Goal: Communication & Community: Answer question/provide support

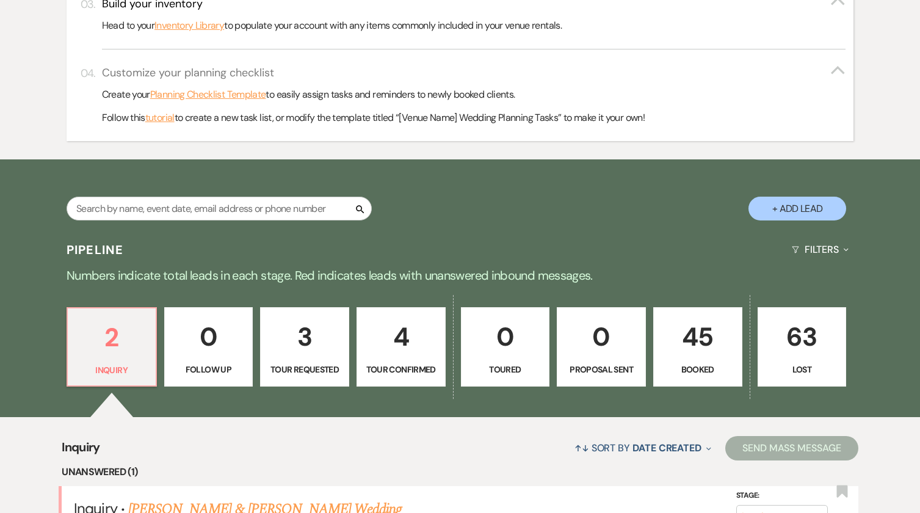
scroll to position [550, 0]
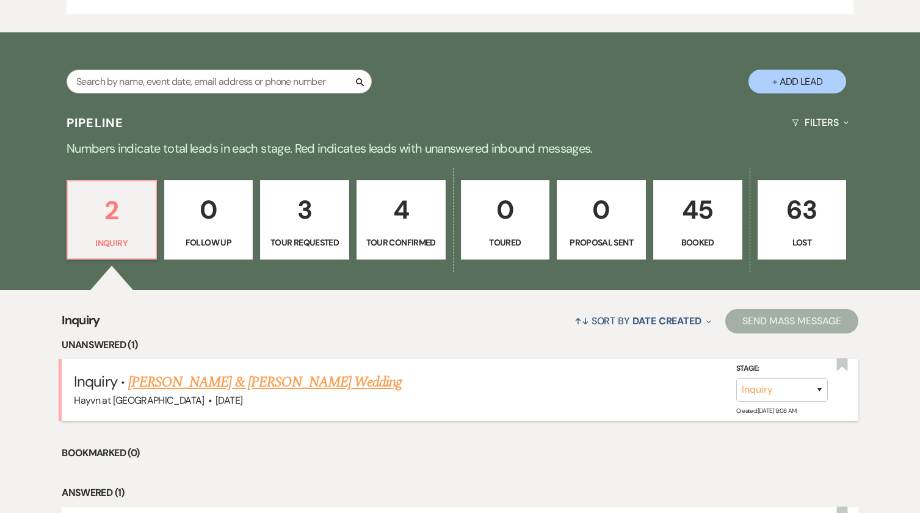
click at [276, 379] on link "[PERSON_NAME] & [PERSON_NAME] Wedding" at bounding box center [265, 382] width 274 height 22
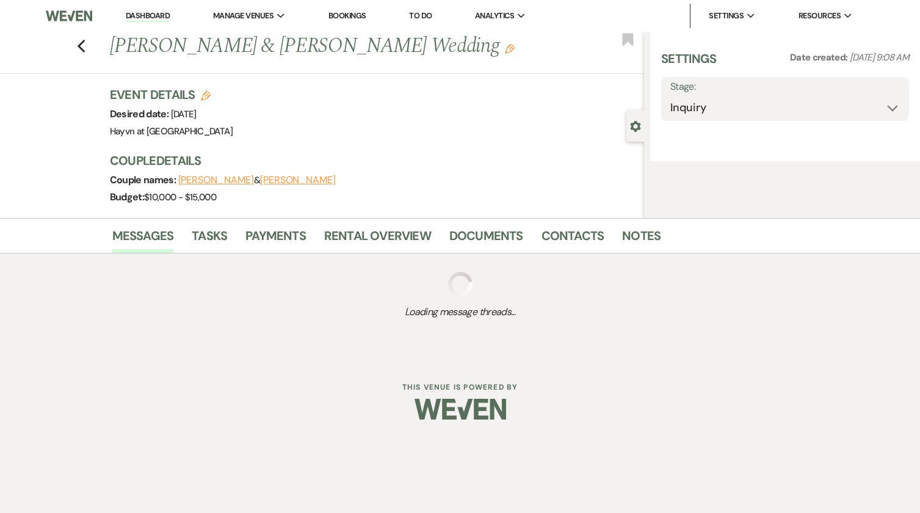
select select "5"
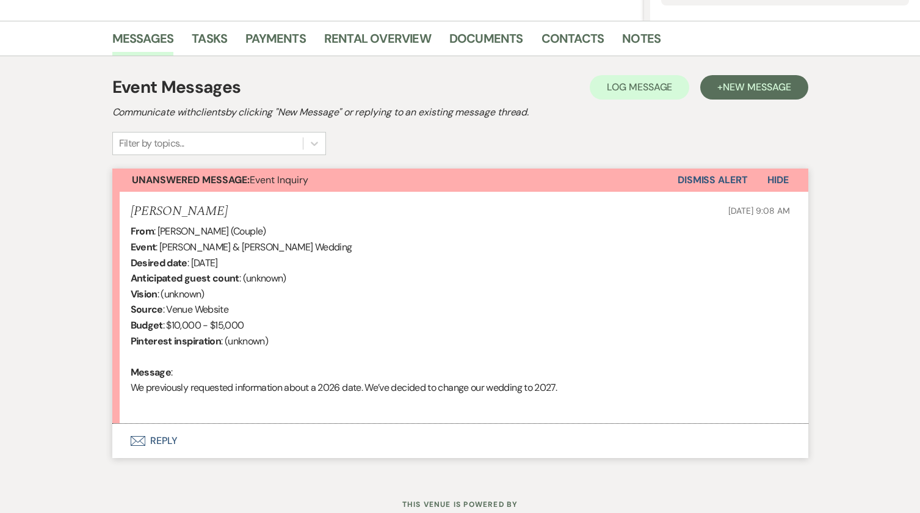
scroll to position [305, 0]
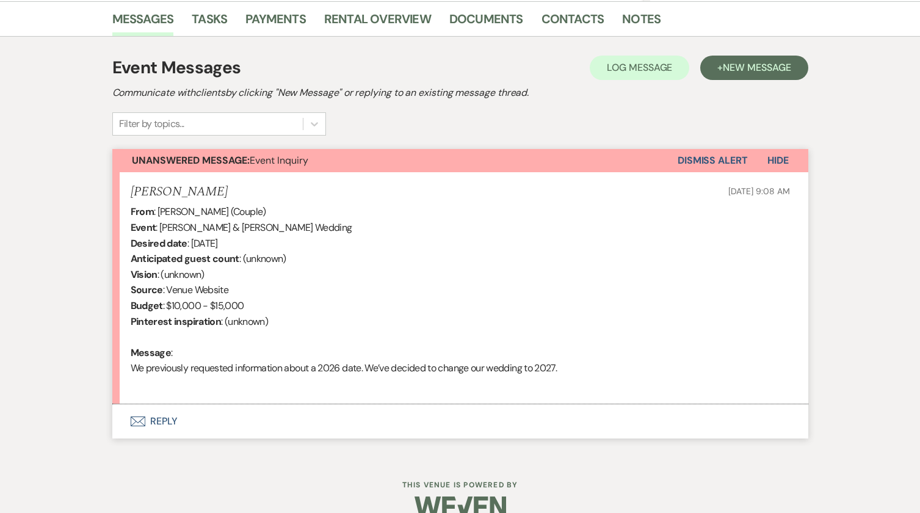
click at [163, 418] on button "Envelope Reply" at bounding box center [460, 421] width 696 height 34
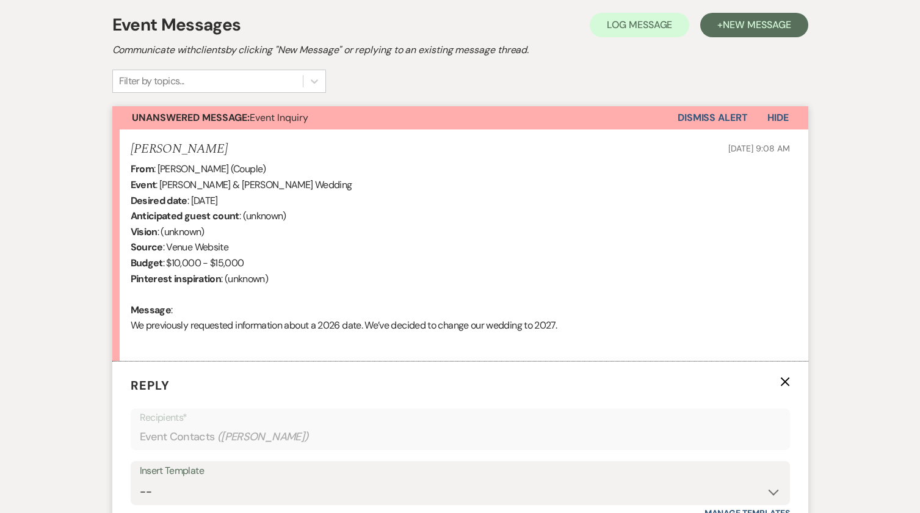
scroll to position [181, 0]
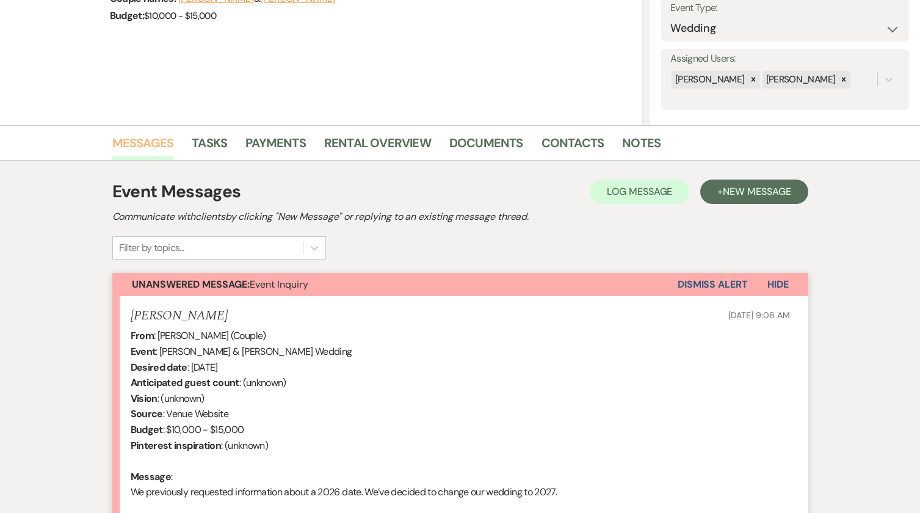
click at [148, 144] on link "Messages" at bounding box center [143, 146] width 62 height 27
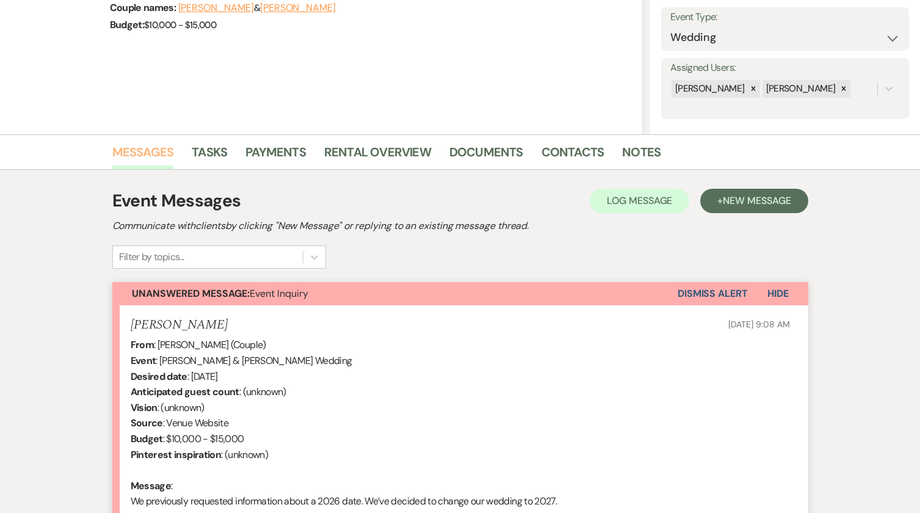
scroll to position [0, 0]
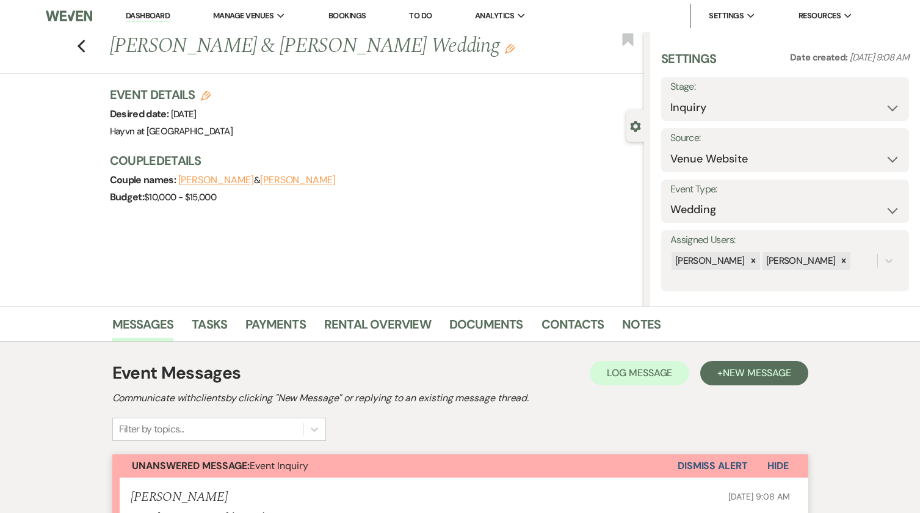
click at [134, 16] on link "Dashboard" at bounding box center [148, 16] width 44 height 12
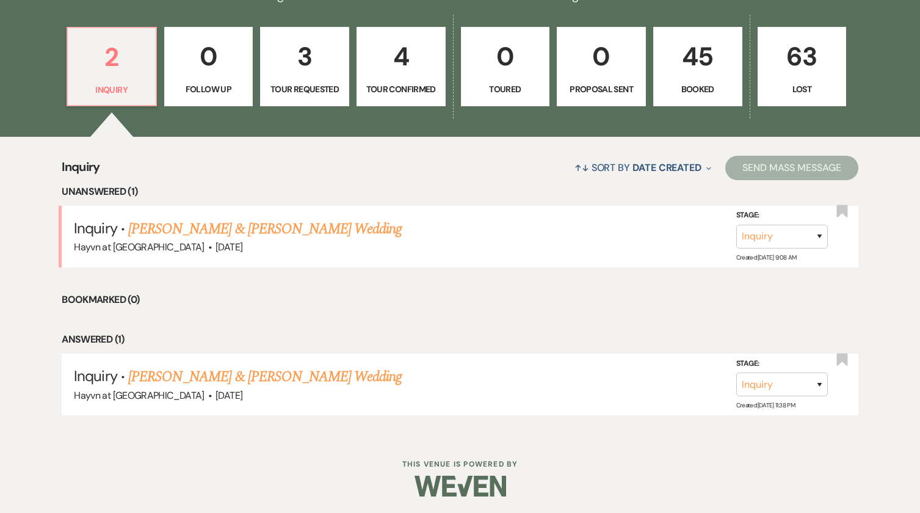
scroll to position [705, 0]
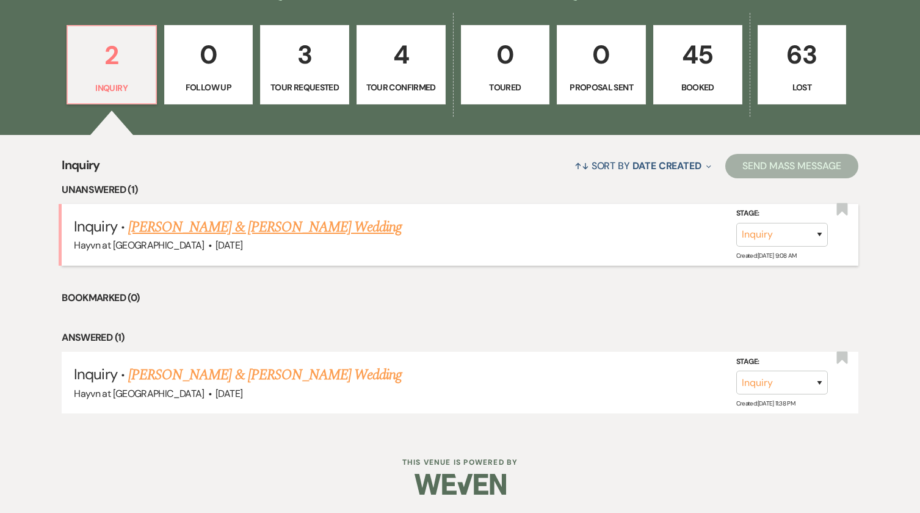
click at [257, 228] on link "[PERSON_NAME] & [PERSON_NAME] Wedding" at bounding box center [265, 227] width 274 height 22
select select "5"
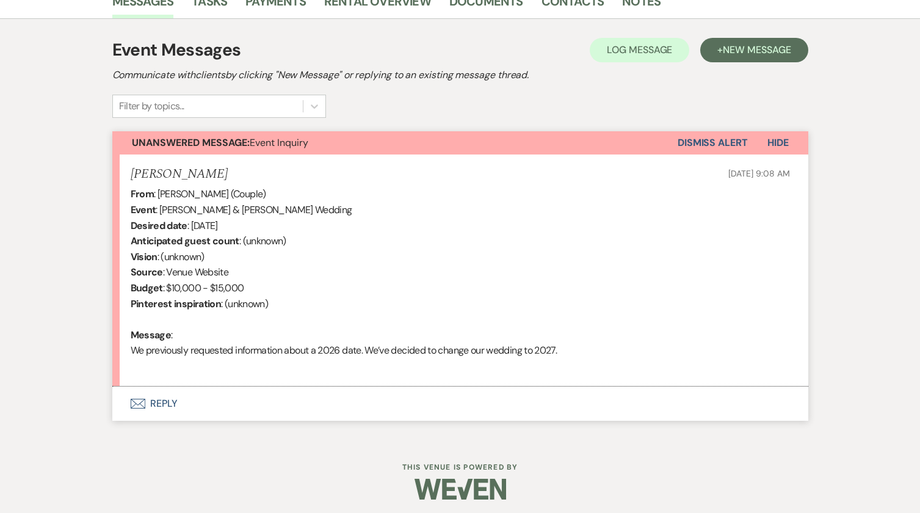
scroll to position [328, 0]
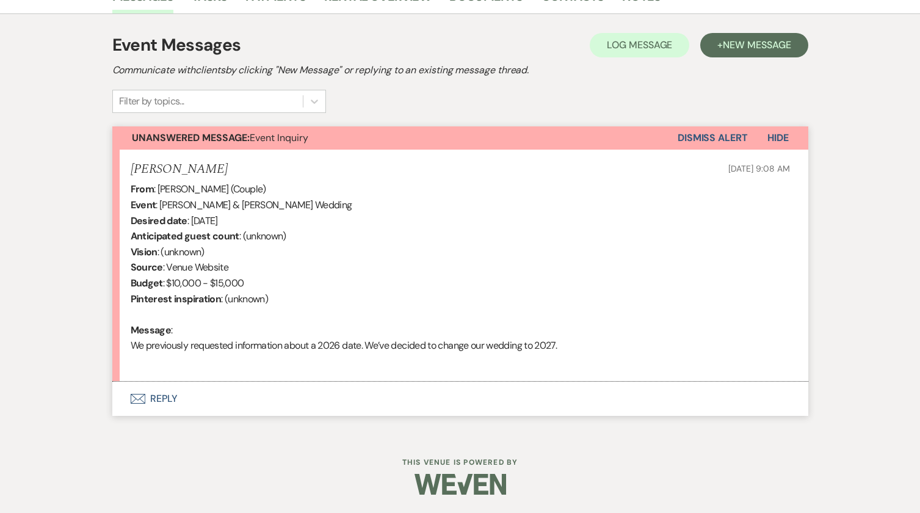
click at [158, 398] on button "Envelope Reply" at bounding box center [460, 399] width 696 height 34
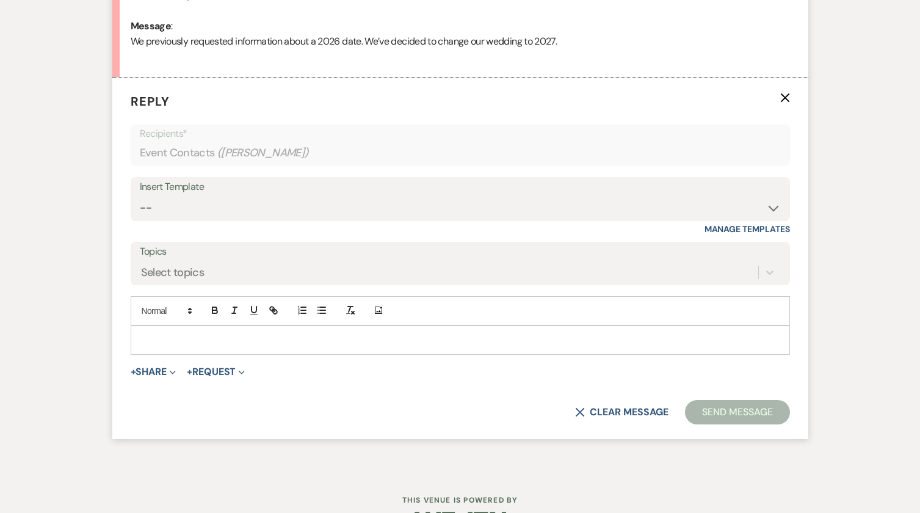
scroll to position [635, 0]
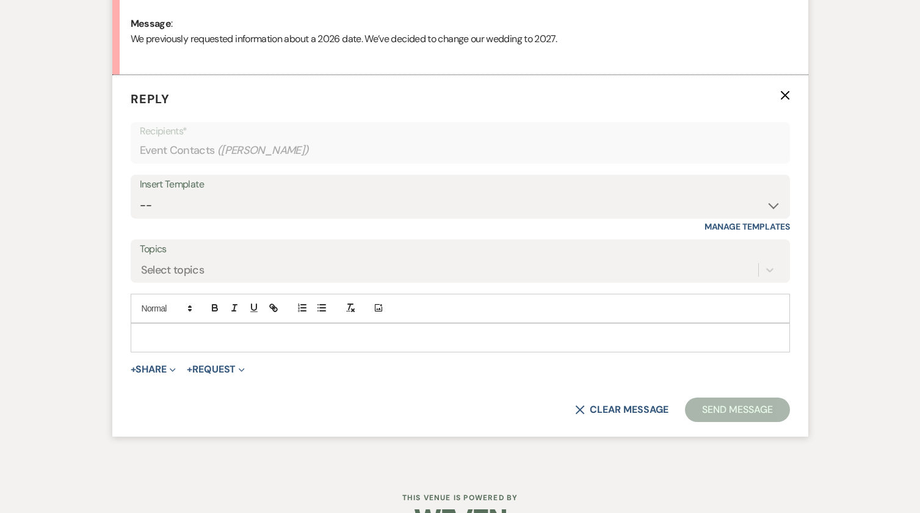
click at [257, 341] on p at bounding box center [460, 337] width 640 height 13
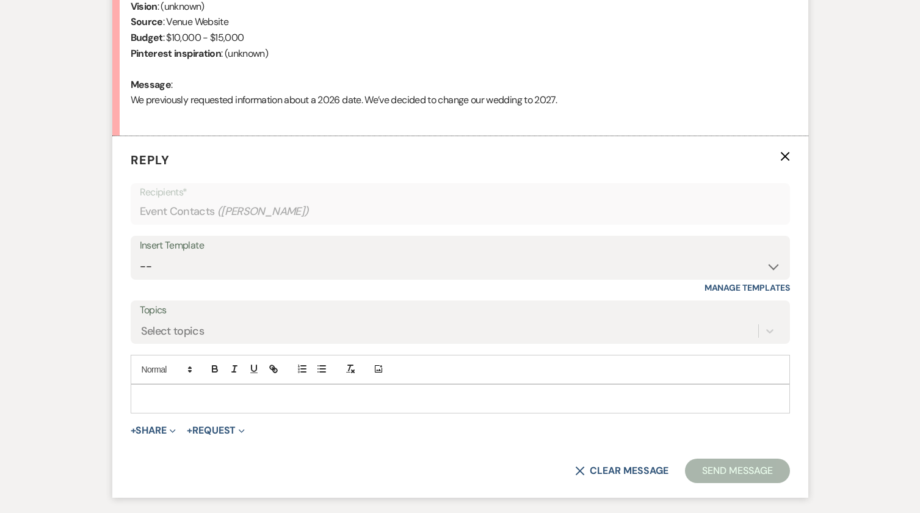
scroll to position [512, 0]
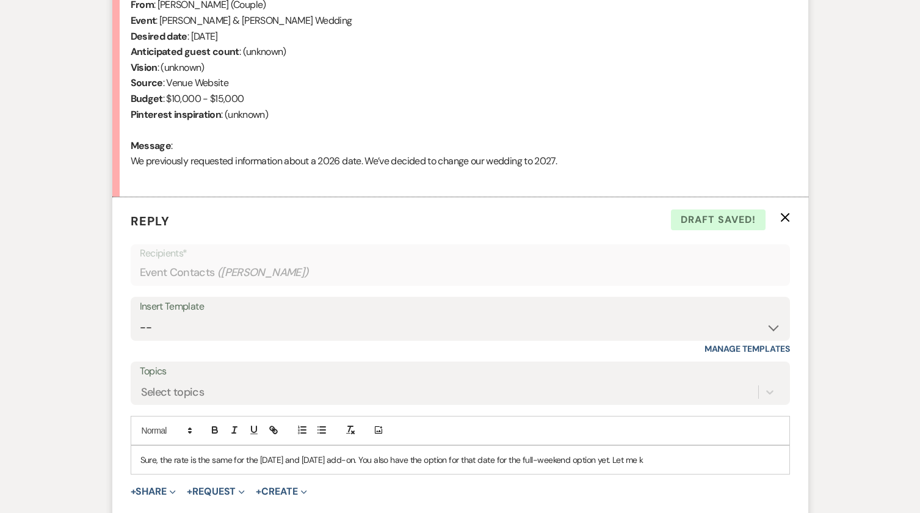
click at [663, 460] on p "Sure, the rate is the same for the [DATE] and [DATE] add-on. You also have the …" at bounding box center [460, 459] width 640 height 13
click at [156, 463] on p "Sure, the rate is the same for the [DATE] and [DATE] add-on. You also have the …" at bounding box center [460, 466] width 640 height 27
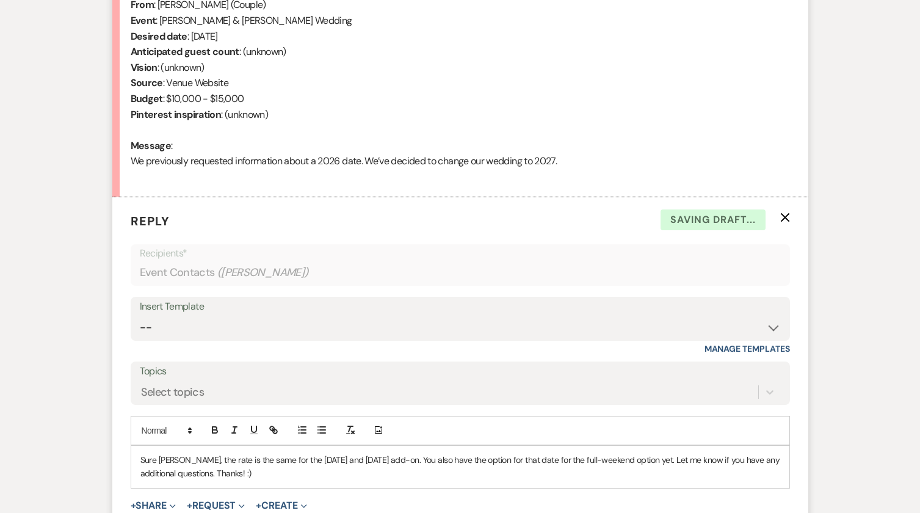
click at [393, 462] on p "Sure [PERSON_NAME], the rate is the same for the [DATE] and [DATE] add-on. You …" at bounding box center [460, 466] width 640 height 27
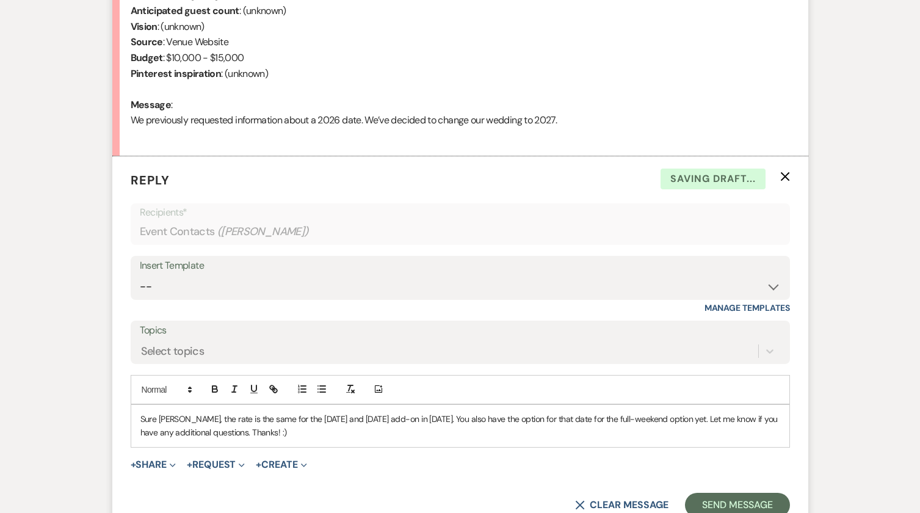
scroll to position [573, 0]
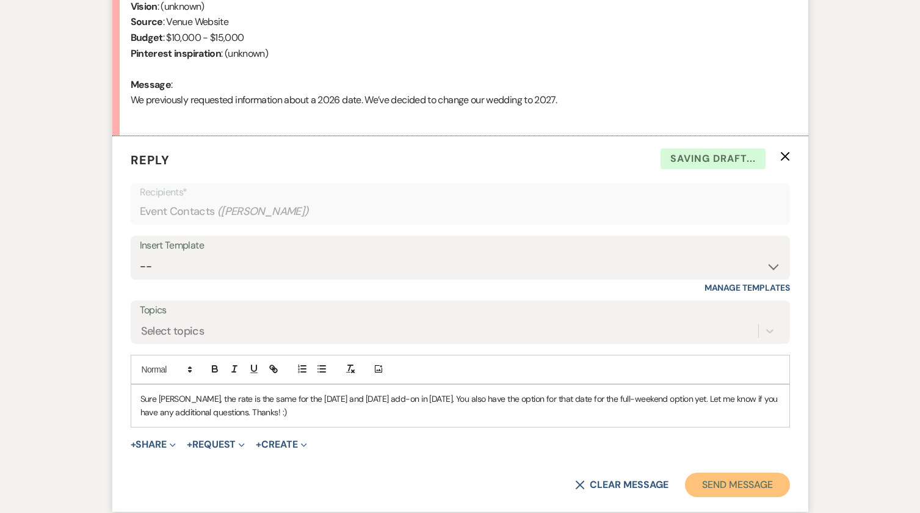
click at [718, 488] on button "Send Message" at bounding box center [737, 485] width 104 height 24
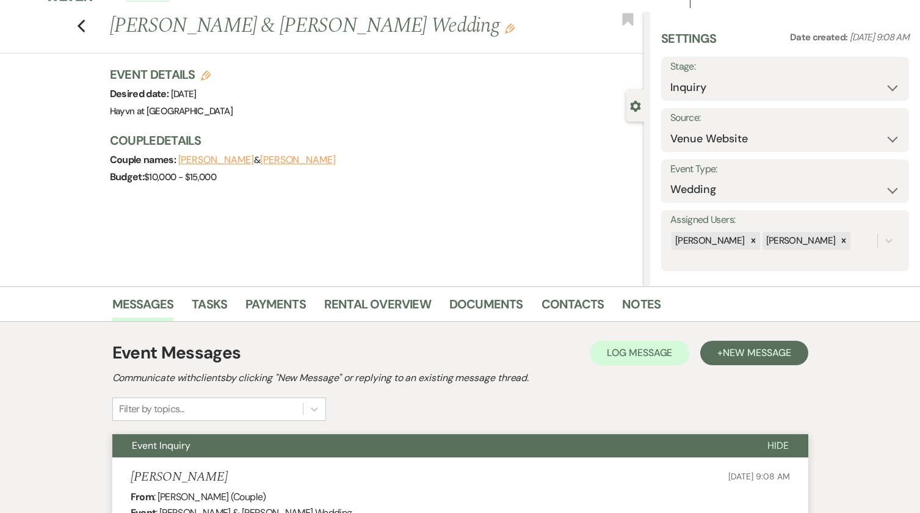
scroll to position [0, 0]
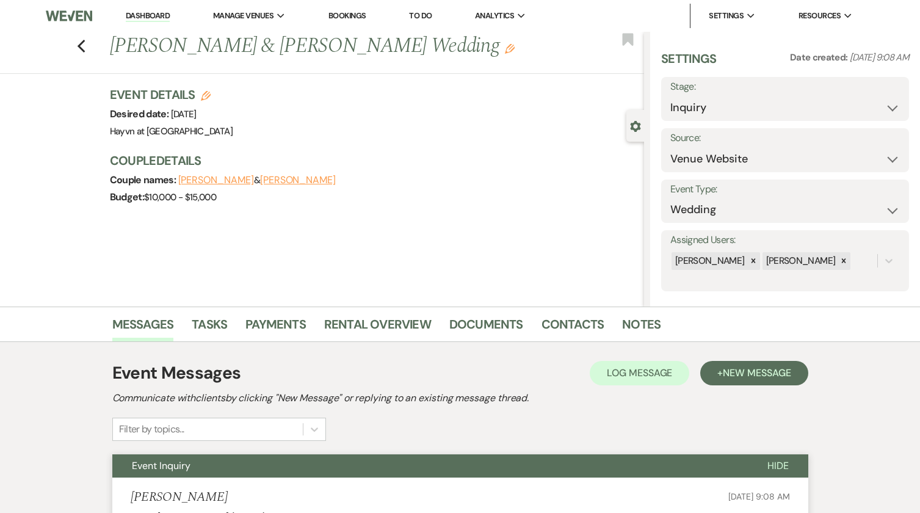
click at [157, 15] on link "Dashboard" at bounding box center [148, 16] width 44 height 12
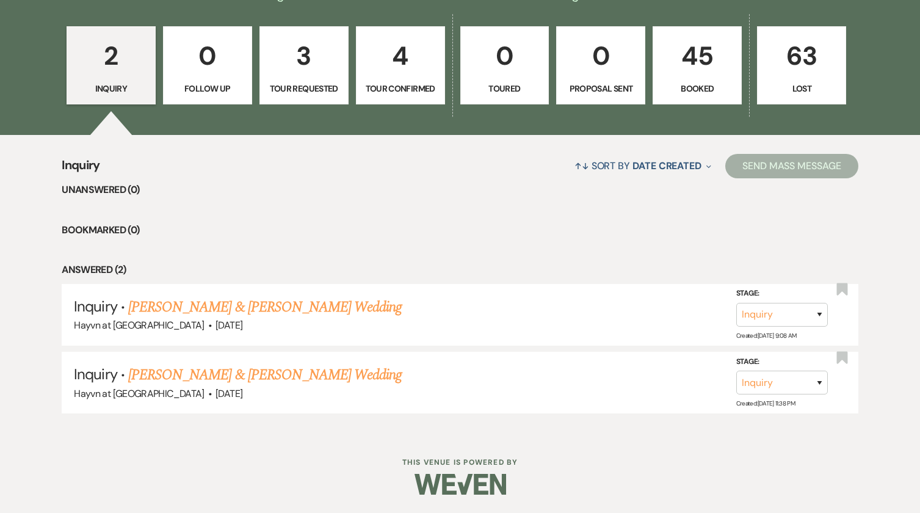
click at [704, 90] on p "Booked" at bounding box center [697, 88] width 73 height 13
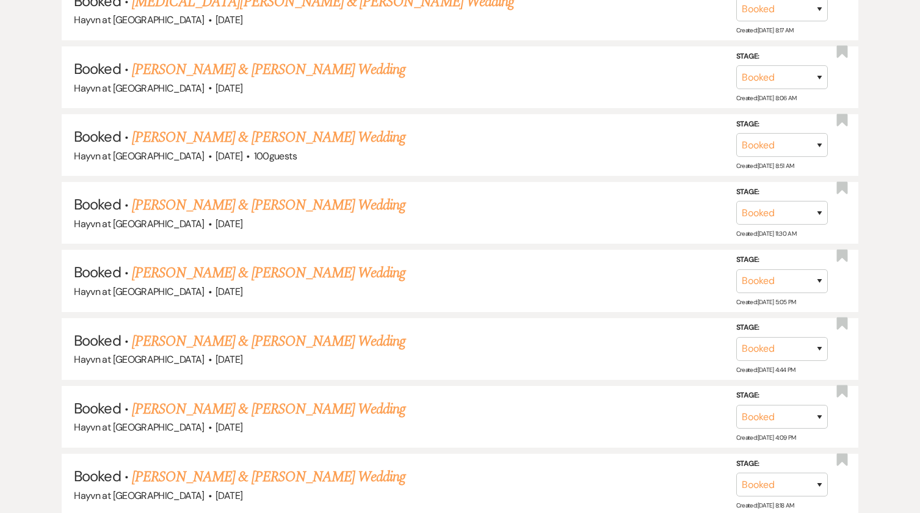
scroll to position [2536, 0]
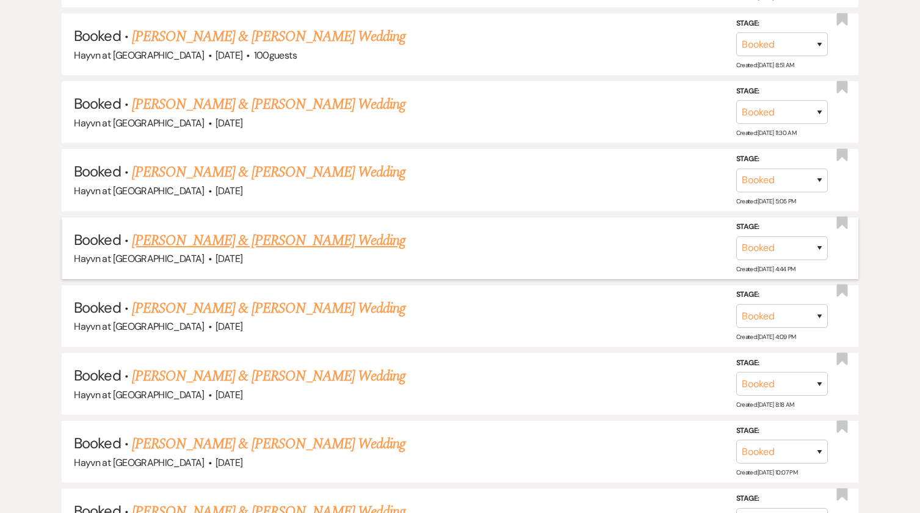
click at [296, 246] on link "[PERSON_NAME] & [PERSON_NAME] Wedding" at bounding box center [269, 241] width 274 height 22
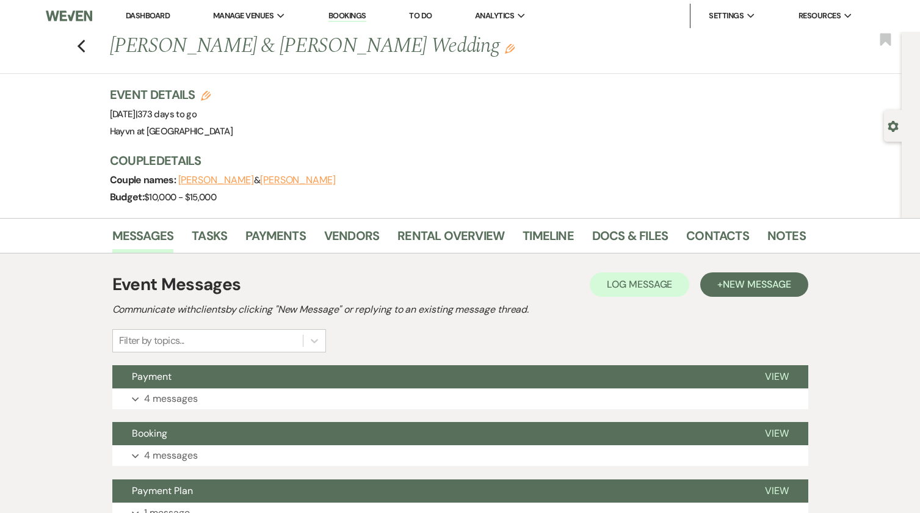
click at [890, 124] on use "button" at bounding box center [894, 126] width 10 height 11
select select "5"
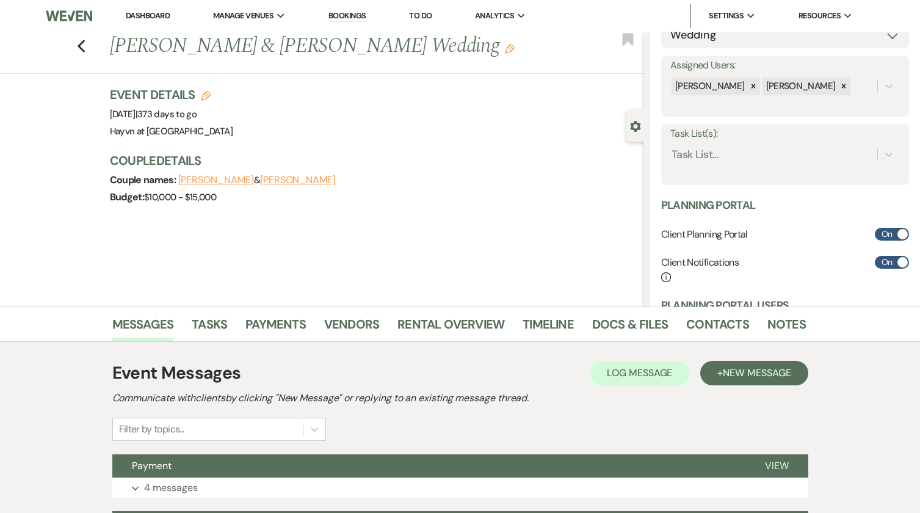
scroll to position [244, 0]
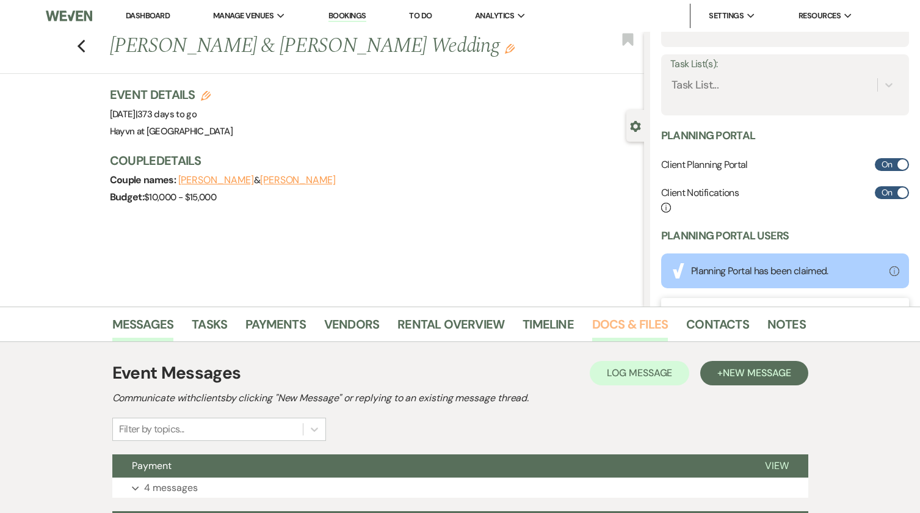
click at [631, 326] on link "Docs & Files" at bounding box center [630, 328] width 76 height 27
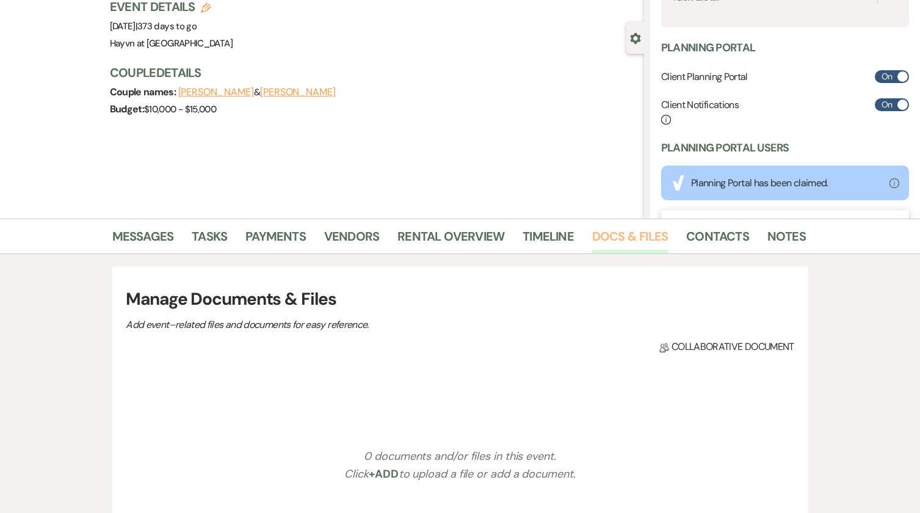
scroll to position [244, 0]
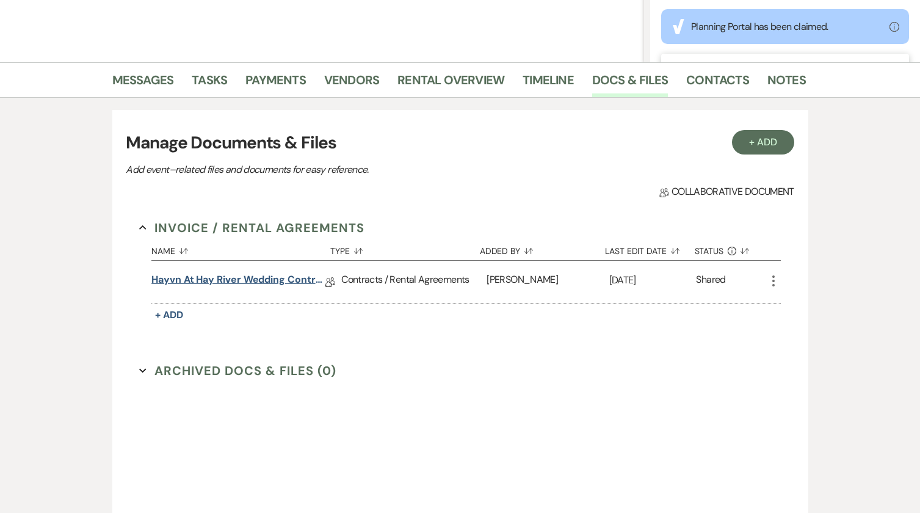
click at [253, 280] on link "Hayvn at Hay River Wedding Contract" at bounding box center [238, 281] width 174 height 19
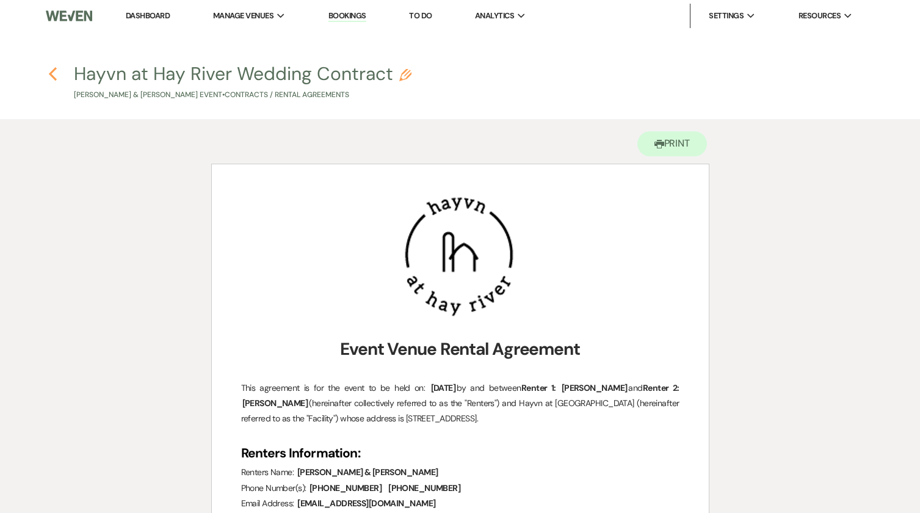
click at [52, 69] on icon "Previous" at bounding box center [52, 74] width 9 height 15
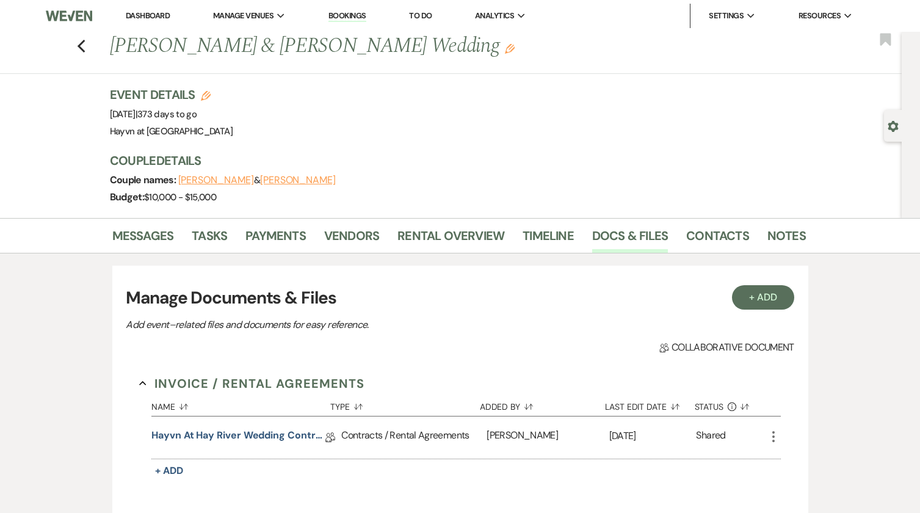
click at [95, 48] on div "Previous [PERSON_NAME] & [PERSON_NAME] Wedding Edit Bookmark" at bounding box center [448, 53] width 908 height 42
click at [86, 48] on icon "Previous" at bounding box center [81, 46] width 9 height 15
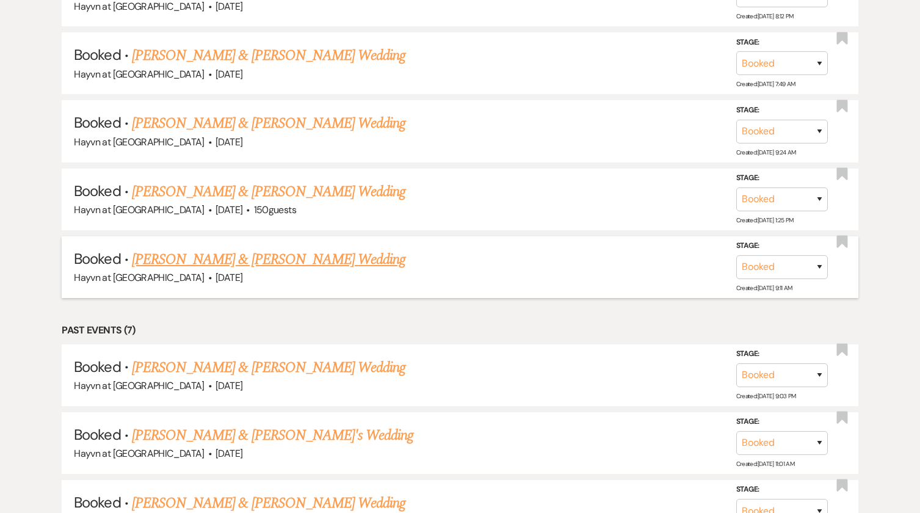
scroll to position [3269, 0]
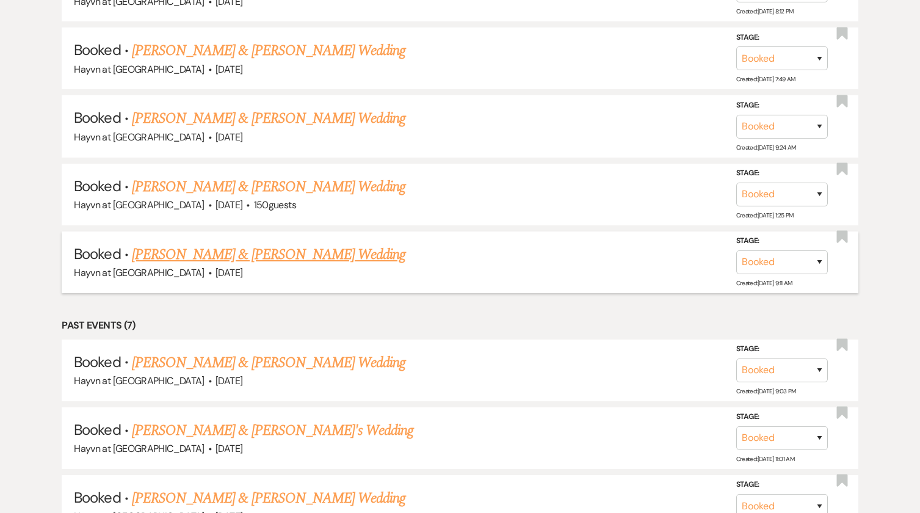
click at [337, 255] on link "[PERSON_NAME] & [PERSON_NAME] Wedding" at bounding box center [269, 255] width 274 height 22
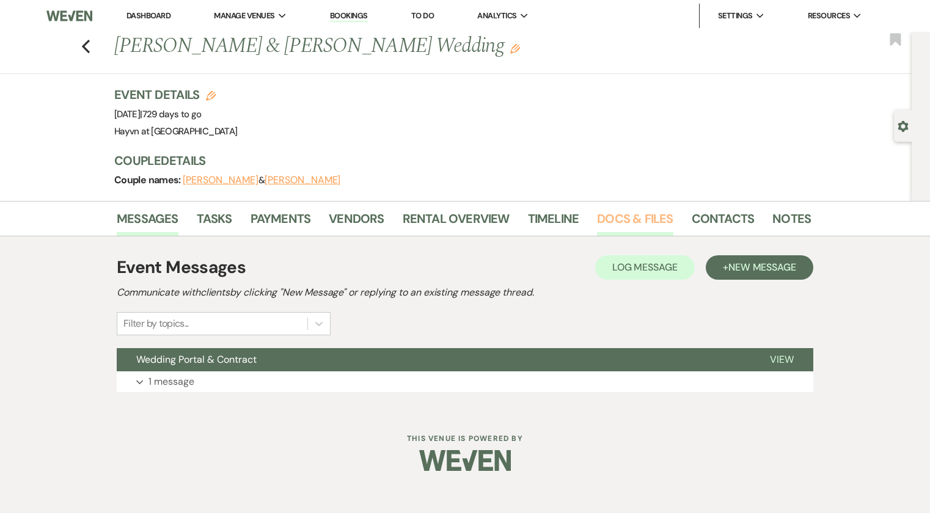
click at [623, 216] on link "Docs & Files" at bounding box center [635, 222] width 76 height 27
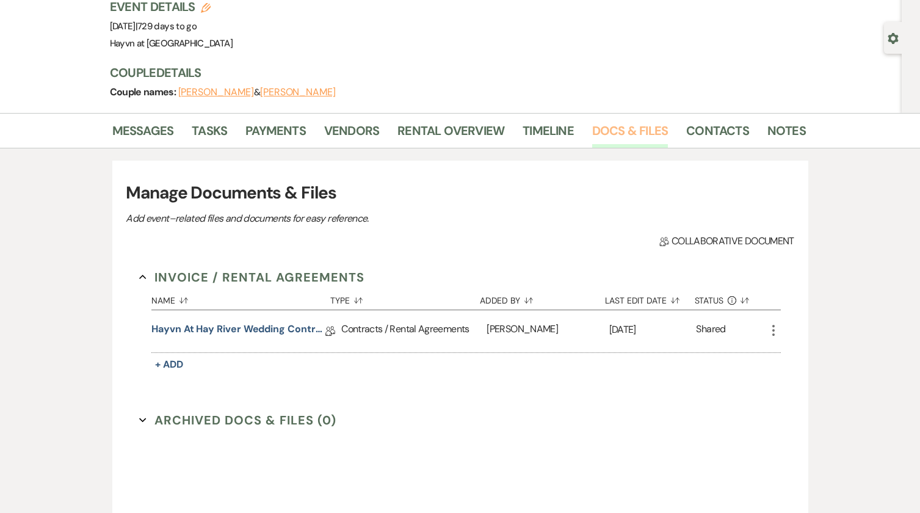
scroll to position [183, 0]
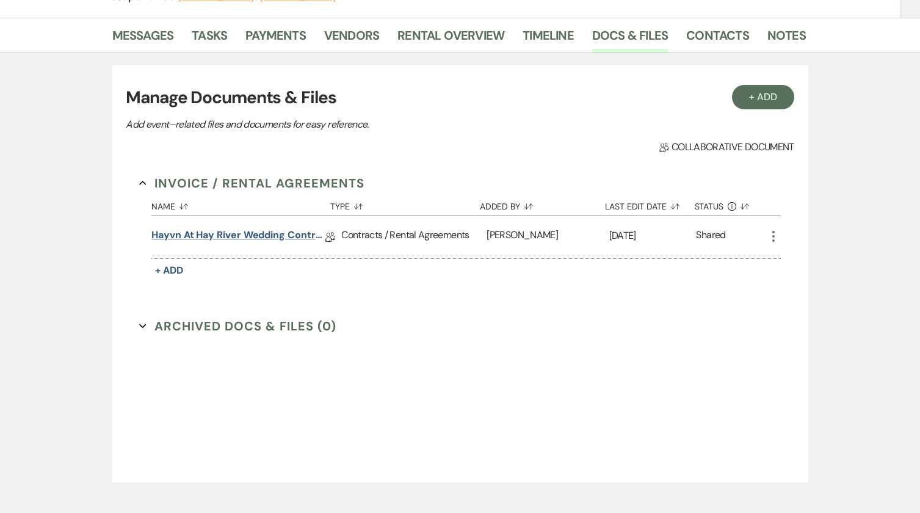
click at [272, 233] on link "Hayvn at Hay River Wedding Contract" at bounding box center [238, 237] width 174 height 19
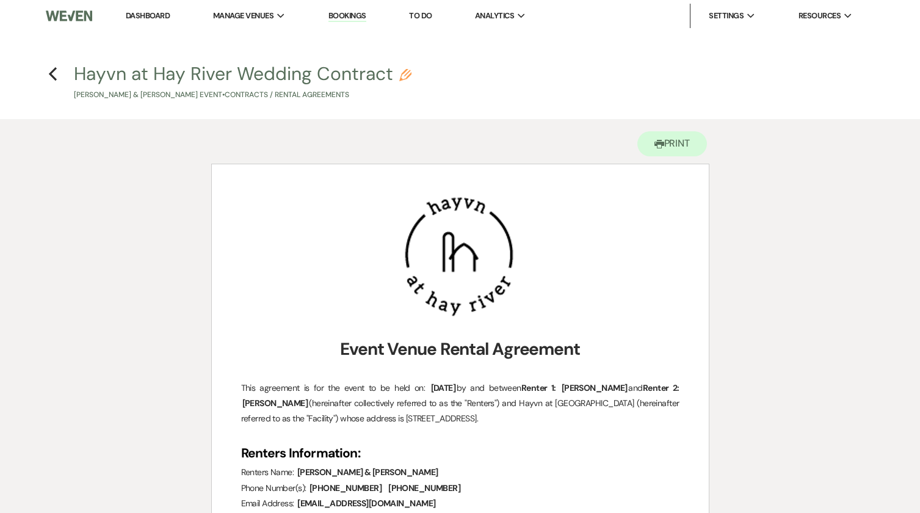
click at [82, 21] on img at bounding box center [69, 16] width 46 height 26
click at [72, 14] on img at bounding box center [69, 16] width 46 height 26
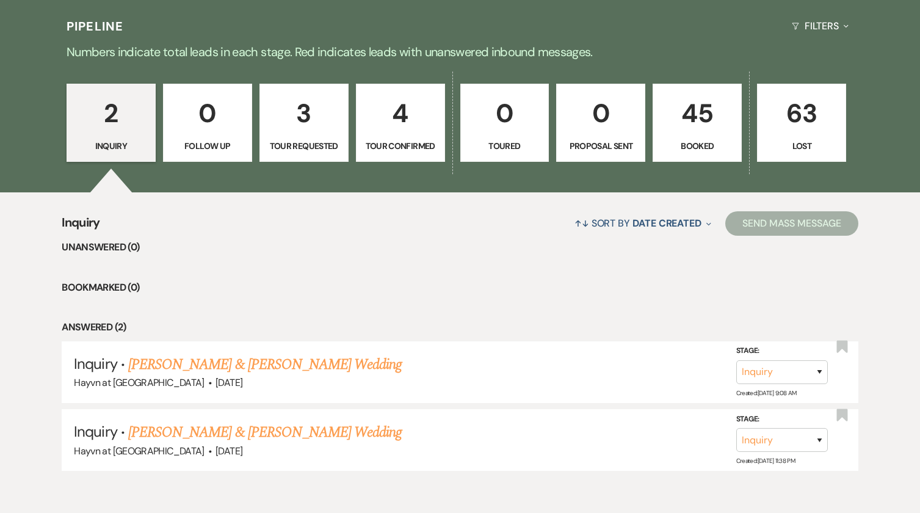
scroll to position [704, 0]
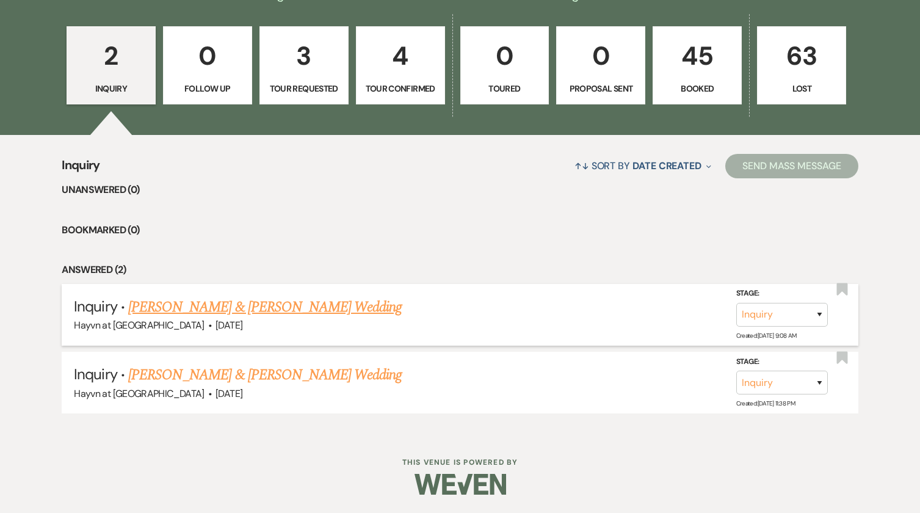
click at [227, 302] on link "[PERSON_NAME] & [PERSON_NAME] Wedding" at bounding box center [265, 307] width 274 height 22
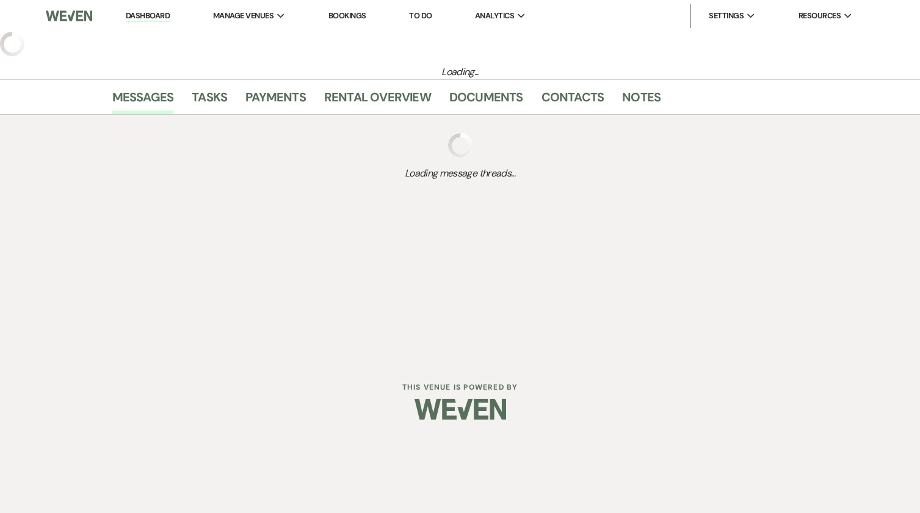
select select "5"
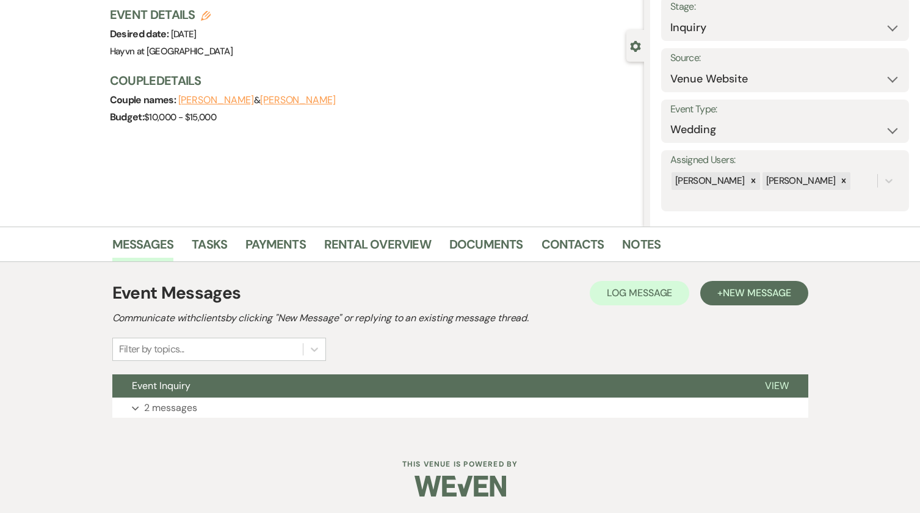
scroll to position [82, 0]
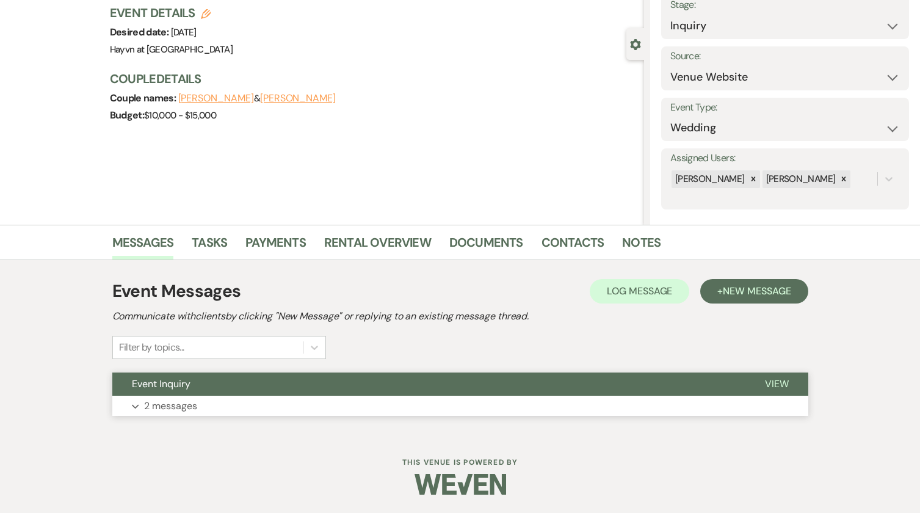
click at [138, 400] on button "Expand 2 messages" at bounding box center [460, 406] width 696 height 21
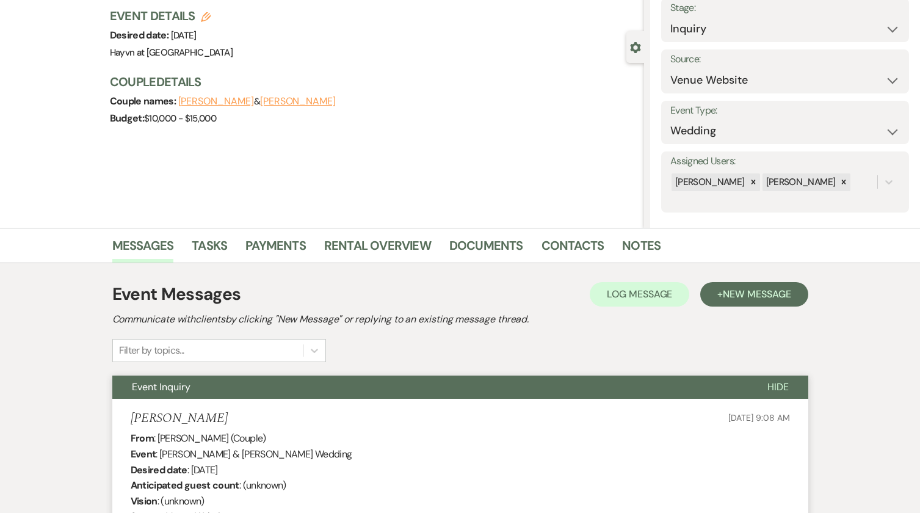
scroll to position [0, 0]
